Goal: Task Accomplishment & Management: Manage account settings

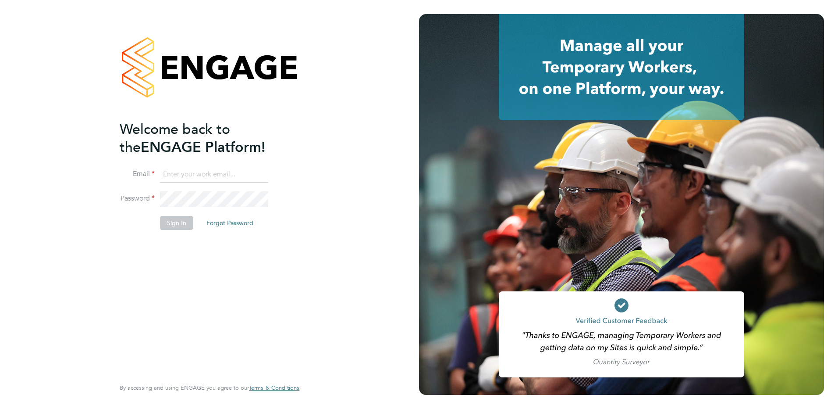
type input "allyx@rec-solutions.net"
click at [186, 250] on div "Welcome back to the ENGAGE Platform! Email allyx@rec-solutions.net Password Sig…" at bounding box center [205, 248] width 171 height 256
click at [176, 222] on button "Sign In" at bounding box center [176, 223] width 33 height 14
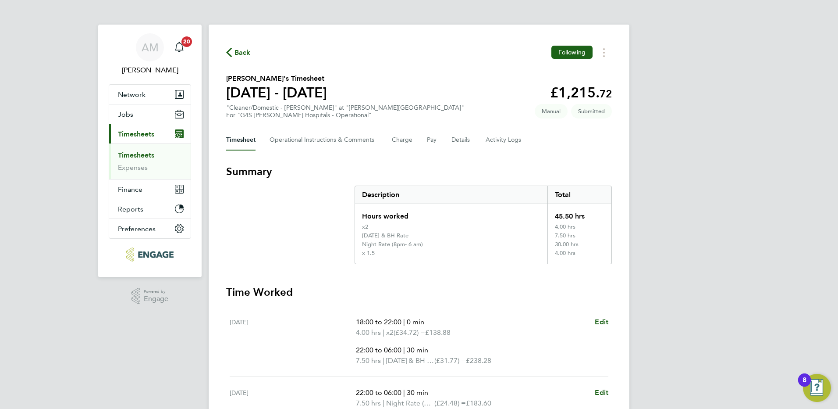
click at [243, 51] on span "Back" at bounding box center [243, 52] width 16 height 11
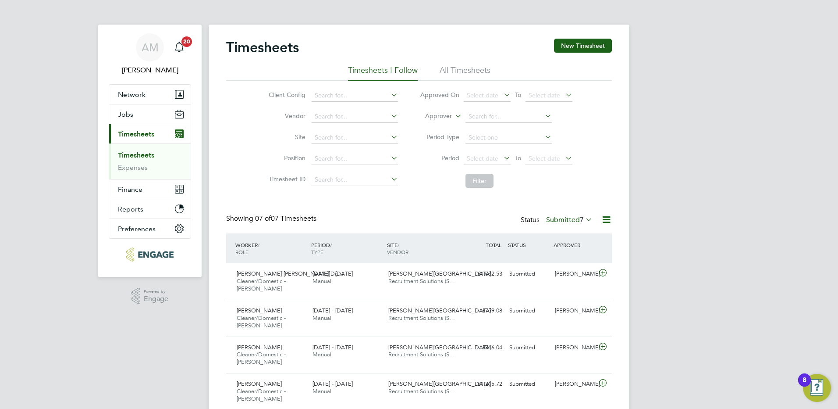
click at [560, 222] on label "Submitted 7" at bounding box center [569, 219] width 46 height 9
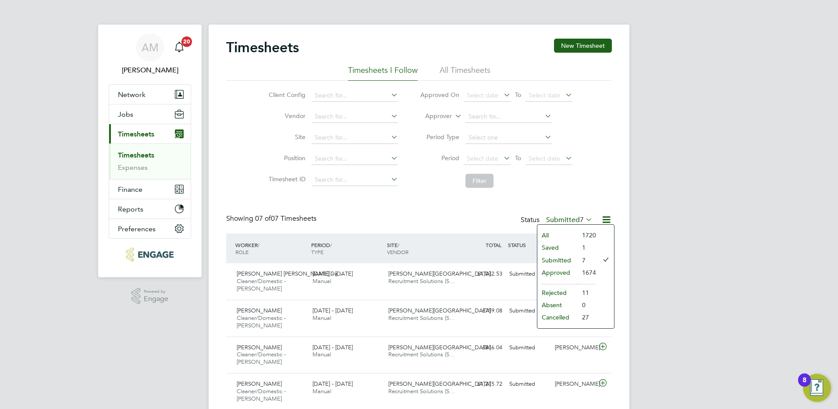
click at [566, 291] on li "Rejected" at bounding box center [558, 292] width 40 height 12
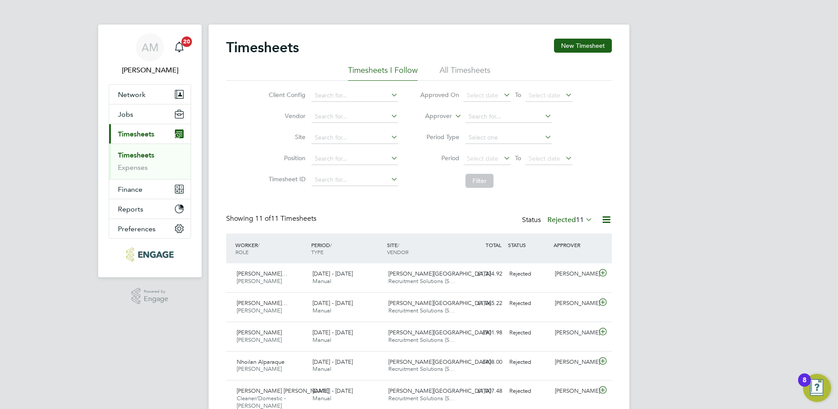
click at [583, 217] on span "11" at bounding box center [580, 219] width 8 height 9
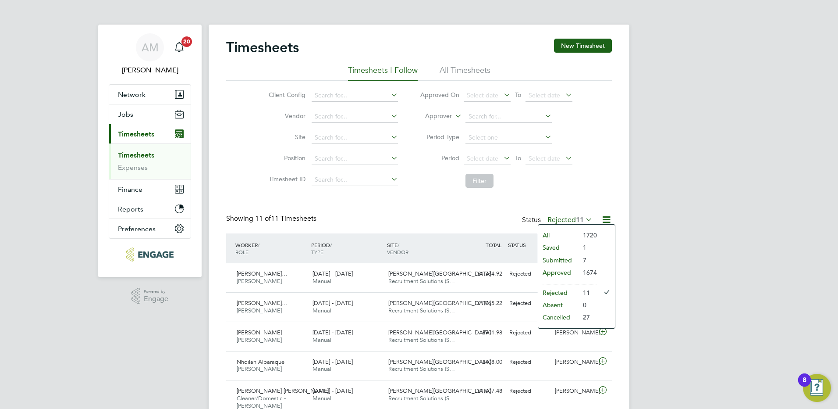
click at [554, 261] on li "Submitted" at bounding box center [558, 260] width 40 height 12
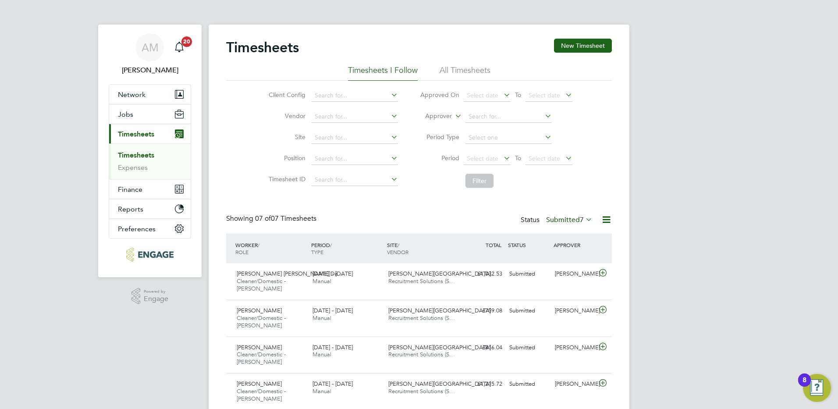
click at [575, 222] on label "Submitted 7" at bounding box center [569, 219] width 46 height 9
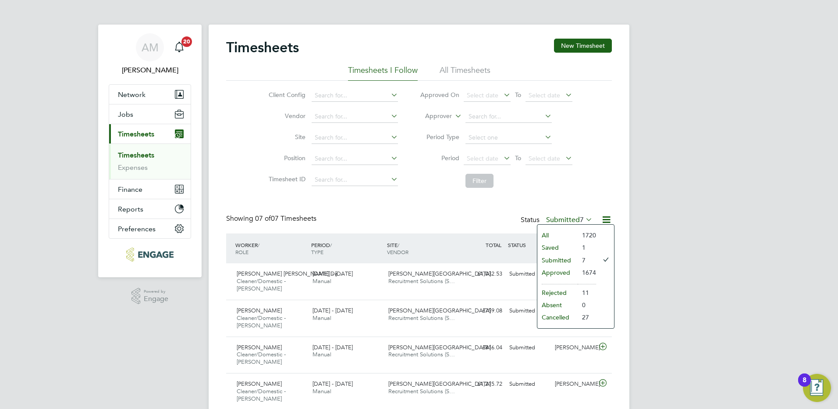
click at [570, 247] on li "Saved" at bounding box center [558, 247] width 40 height 12
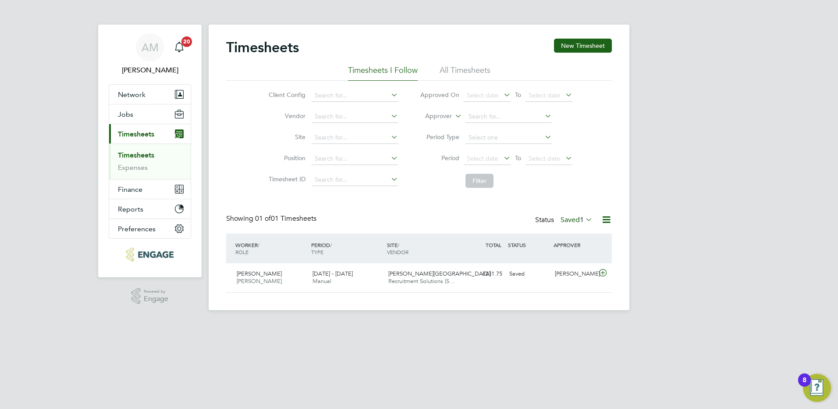
click at [582, 221] on span "1" at bounding box center [582, 219] width 4 height 9
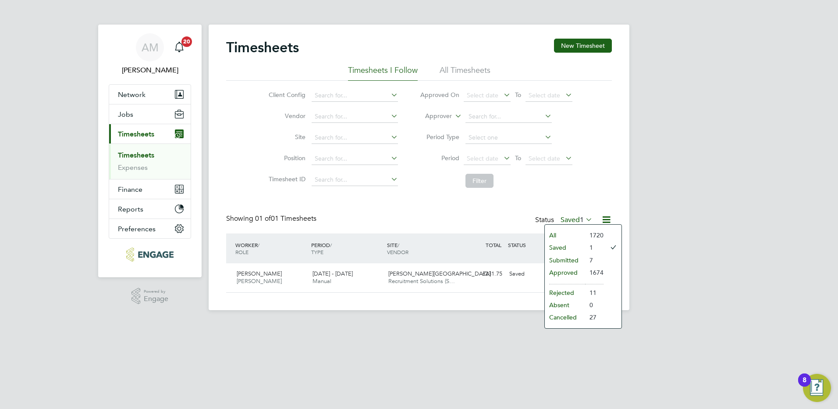
click at [577, 259] on li "Submitted" at bounding box center [565, 260] width 40 height 12
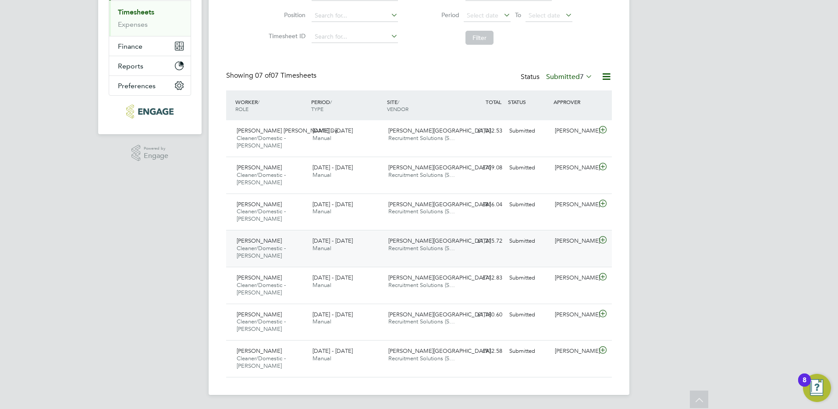
click at [281, 242] on span "Maria-Mirabela Movileanu" at bounding box center [259, 240] width 45 height 7
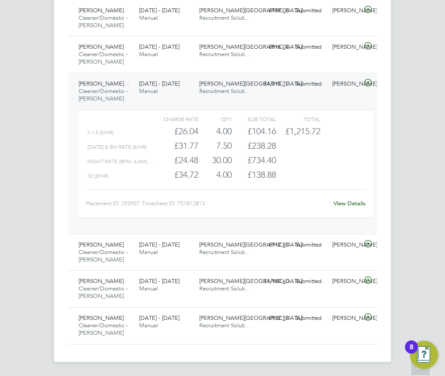
click at [353, 205] on link "View Details" at bounding box center [349, 203] width 32 height 7
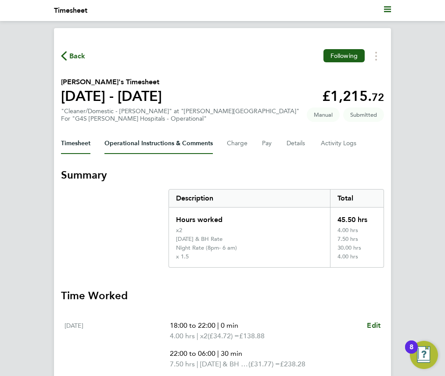
click at [132, 139] on Comments-tab "Operational Instructions & Comments" at bounding box center [158, 143] width 108 height 21
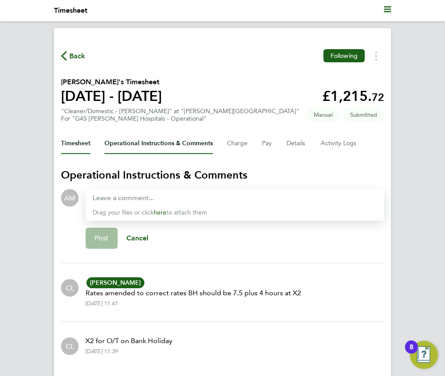
click at [79, 145] on button "Timesheet" at bounding box center [75, 143] width 29 height 21
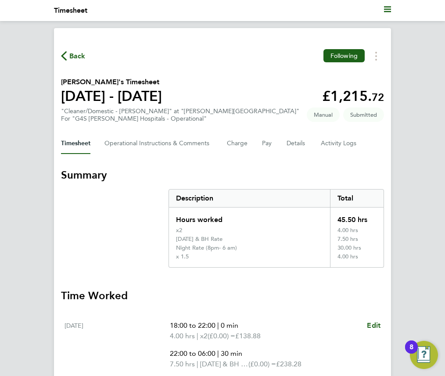
click at [73, 59] on span "Back" at bounding box center [77, 56] width 16 height 11
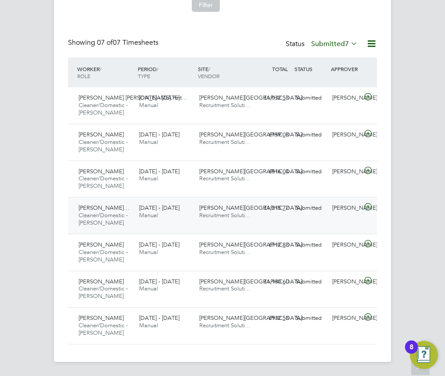
click at [368, 207] on icon at bounding box center [367, 206] width 11 height 7
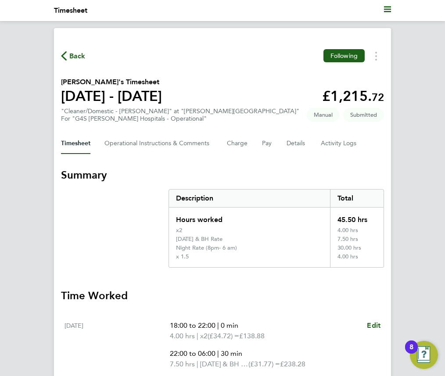
click at [70, 54] on span "Back" at bounding box center [77, 56] width 16 height 11
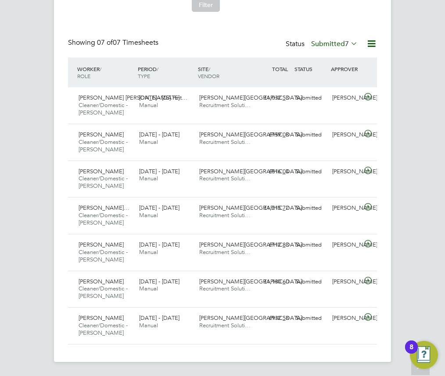
click at [349, 42] on icon at bounding box center [349, 43] width 0 height 12
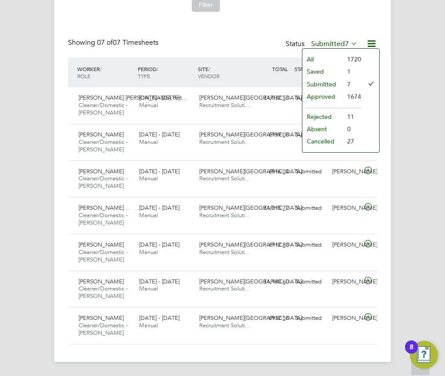
click at [325, 96] on li "Approved" at bounding box center [322, 96] width 40 height 12
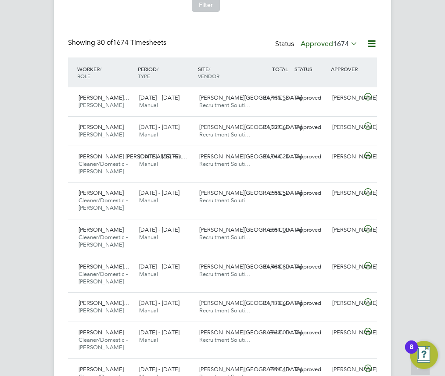
click at [349, 42] on icon at bounding box center [349, 43] width 0 height 12
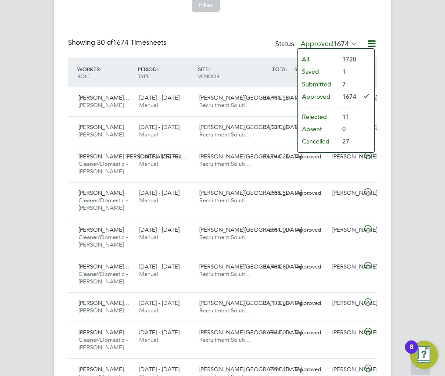
click at [328, 140] on li "Cancelled" at bounding box center [317, 141] width 40 height 12
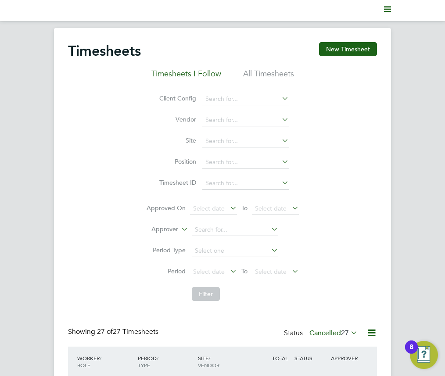
click at [349, 335] on icon at bounding box center [349, 332] width 0 height 12
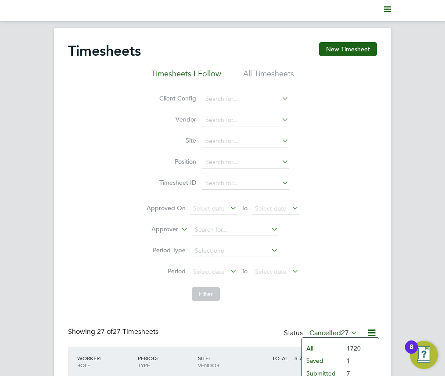
click at [342, 370] on li "7" at bounding box center [351, 373] width 18 height 12
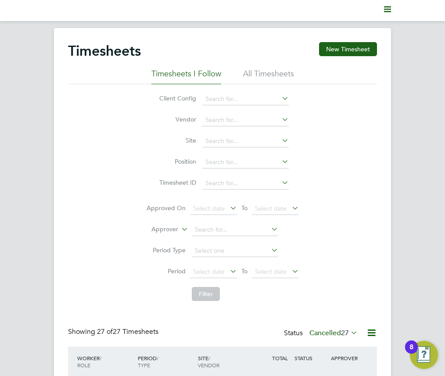
scroll to position [205, 0]
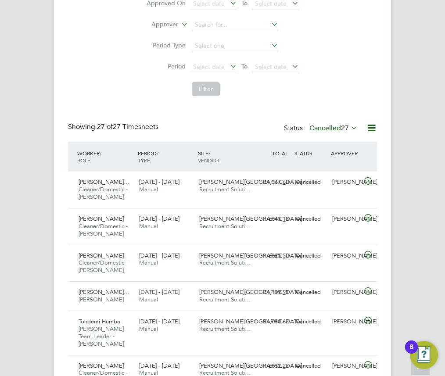
click at [349, 125] on icon at bounding box center [349, 127] width 0 height 12
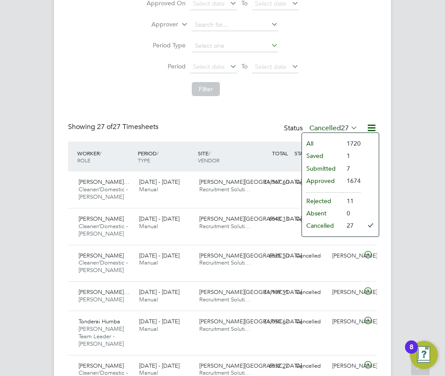
click at [323, 165] on li "Submitted" at bounding box center [322, 168] width 40 height 12
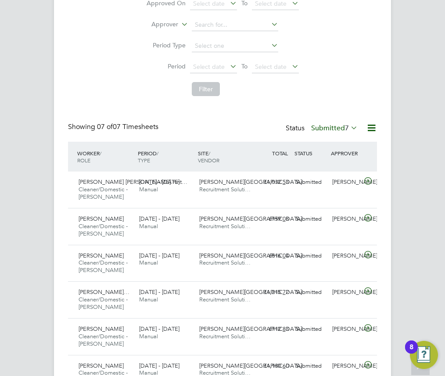
scroll to position [29, 61]
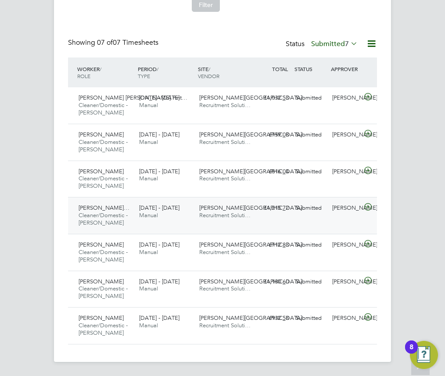
click at [370, 207] on icon at bounding box center [367, 206] width 11 height 7
